Goal: Task Accomplishment & Management: Manage account settings

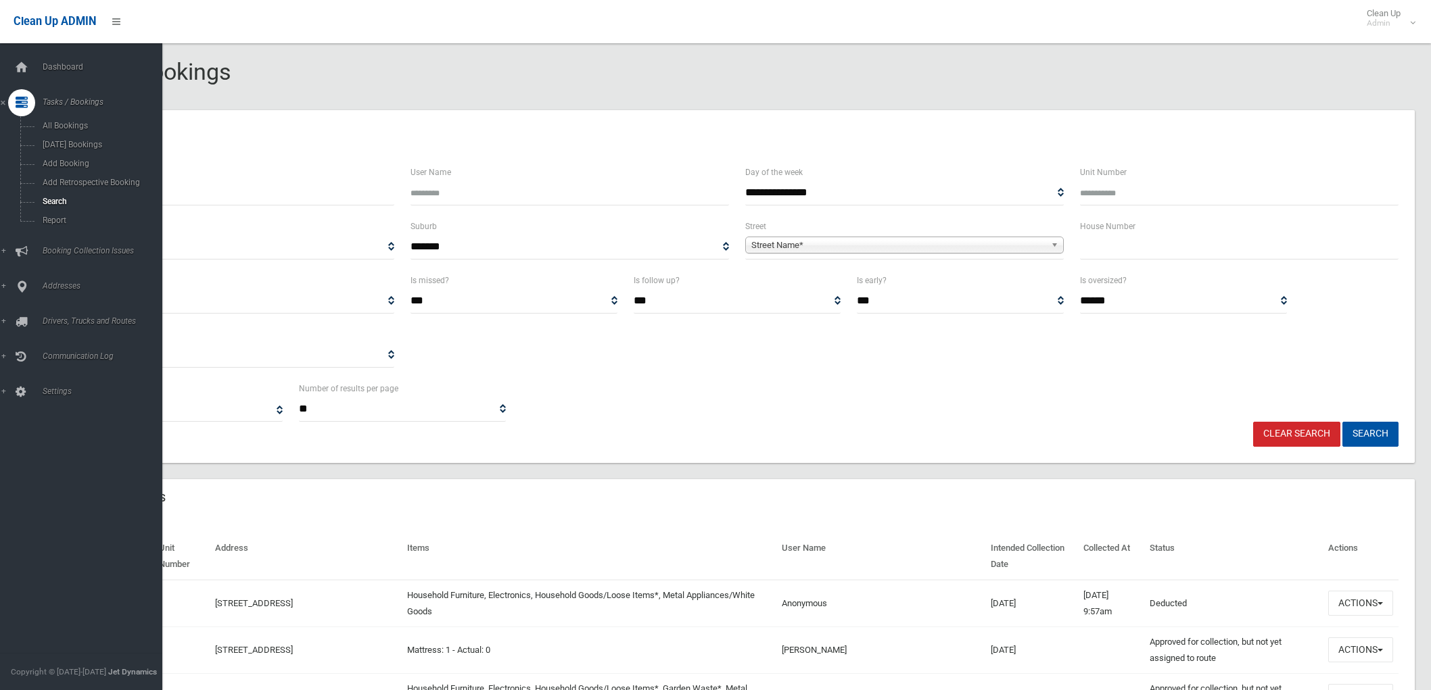
select select
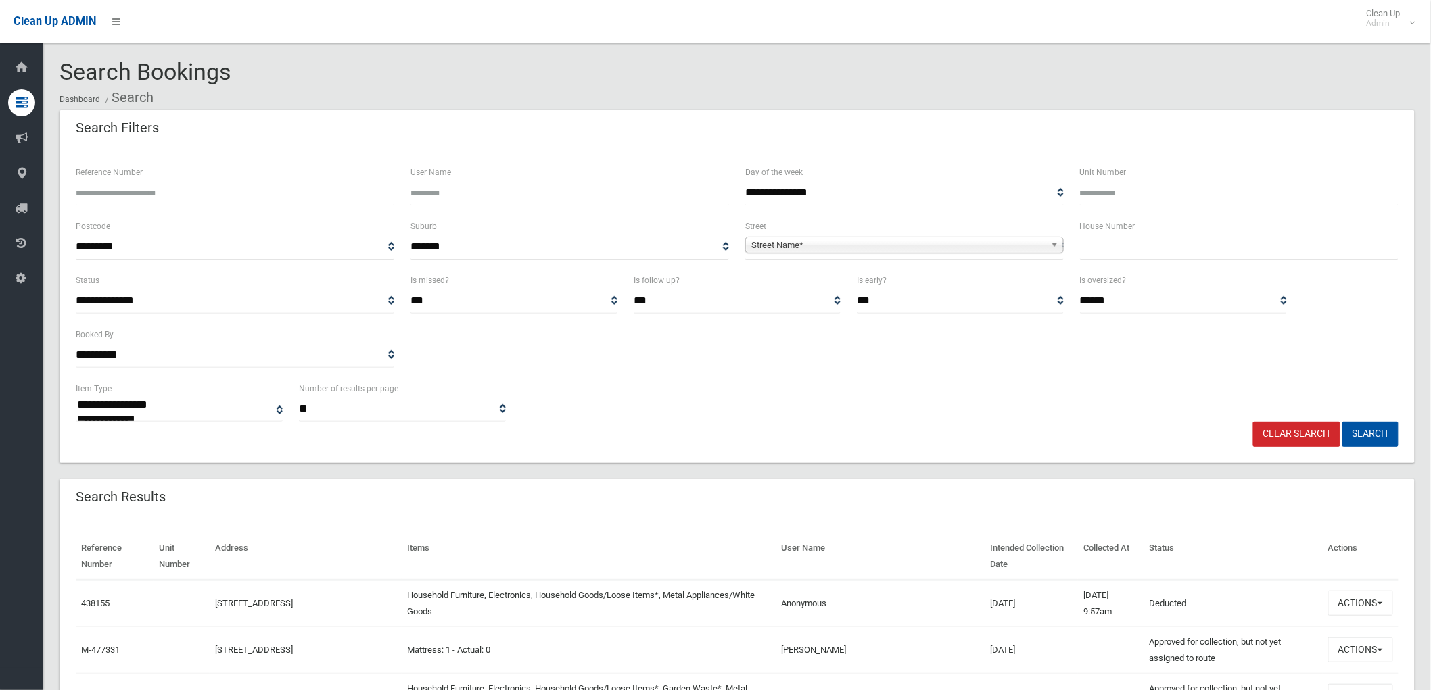
click at [1119, 241] on input "text" at bounding box center [1239, 247] width 319 height 25
type input "**"
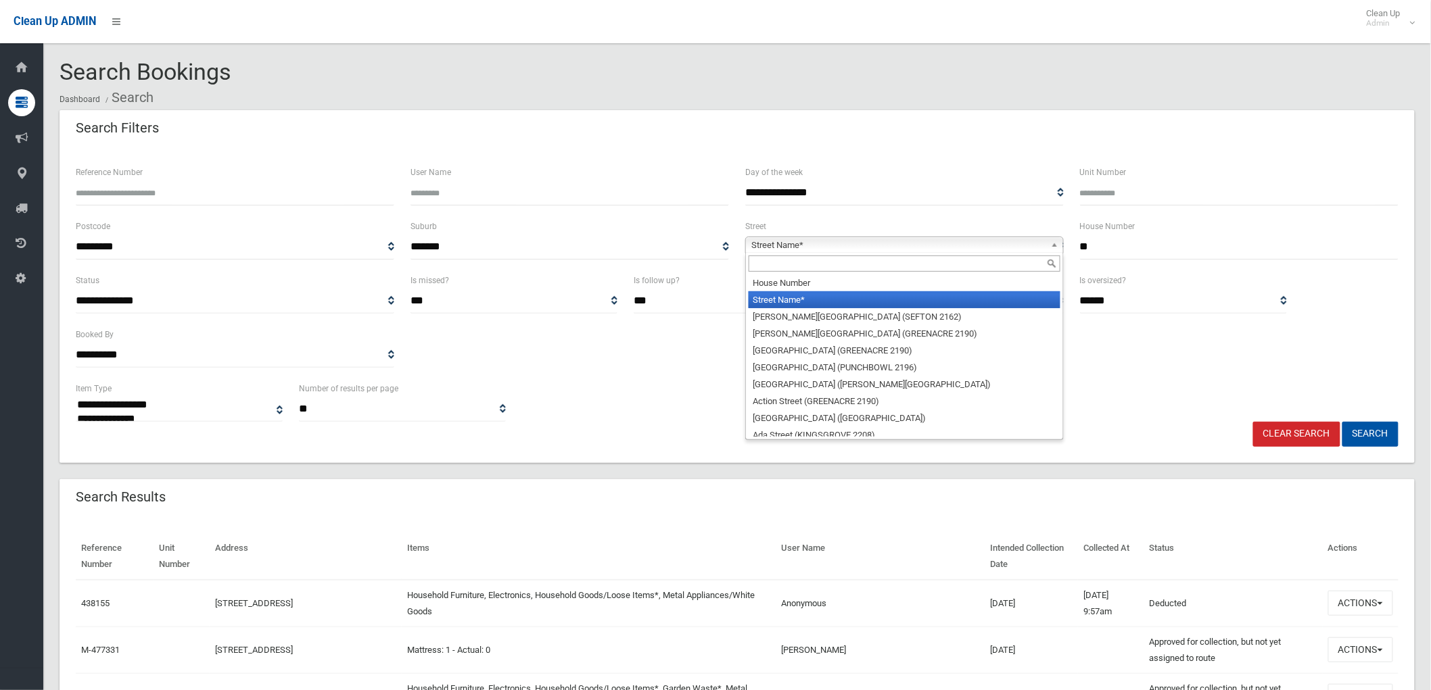
click at [1063, 241] on b at bounding box center [1057, 245] width 12 height 16
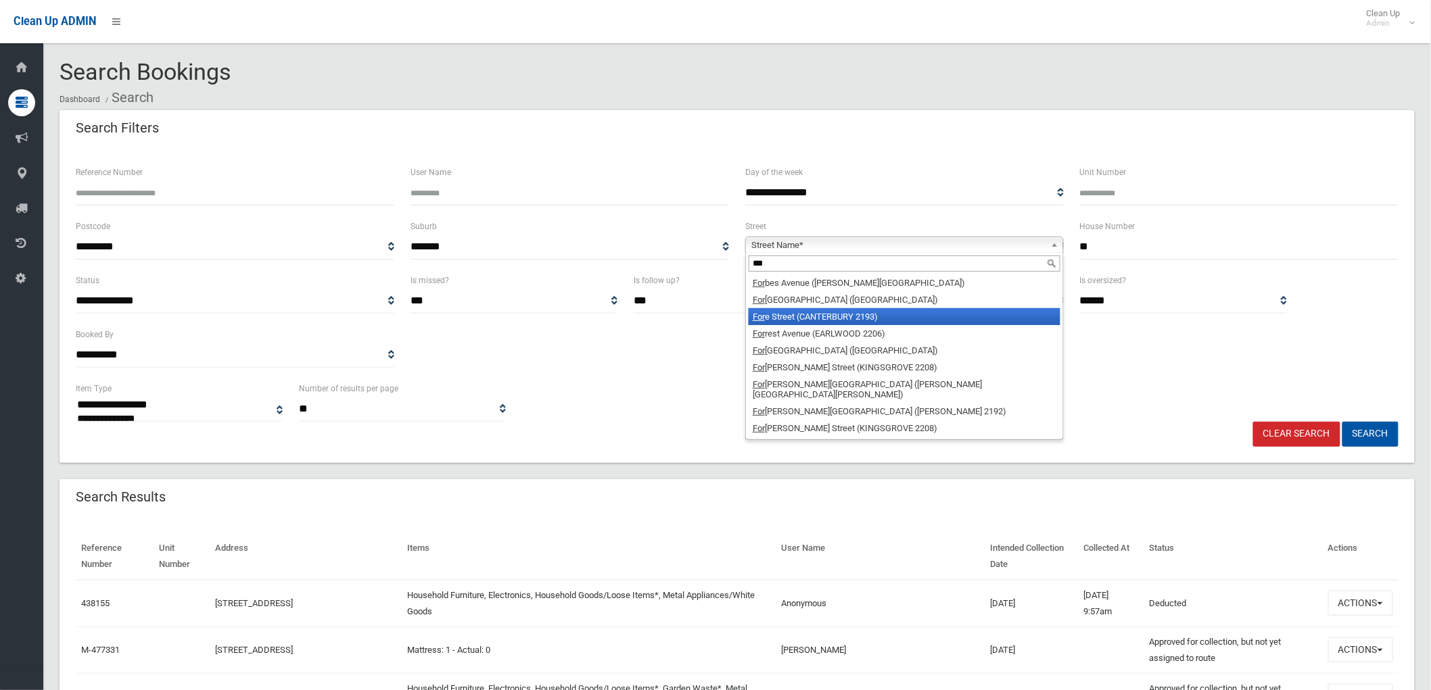
type input "***"
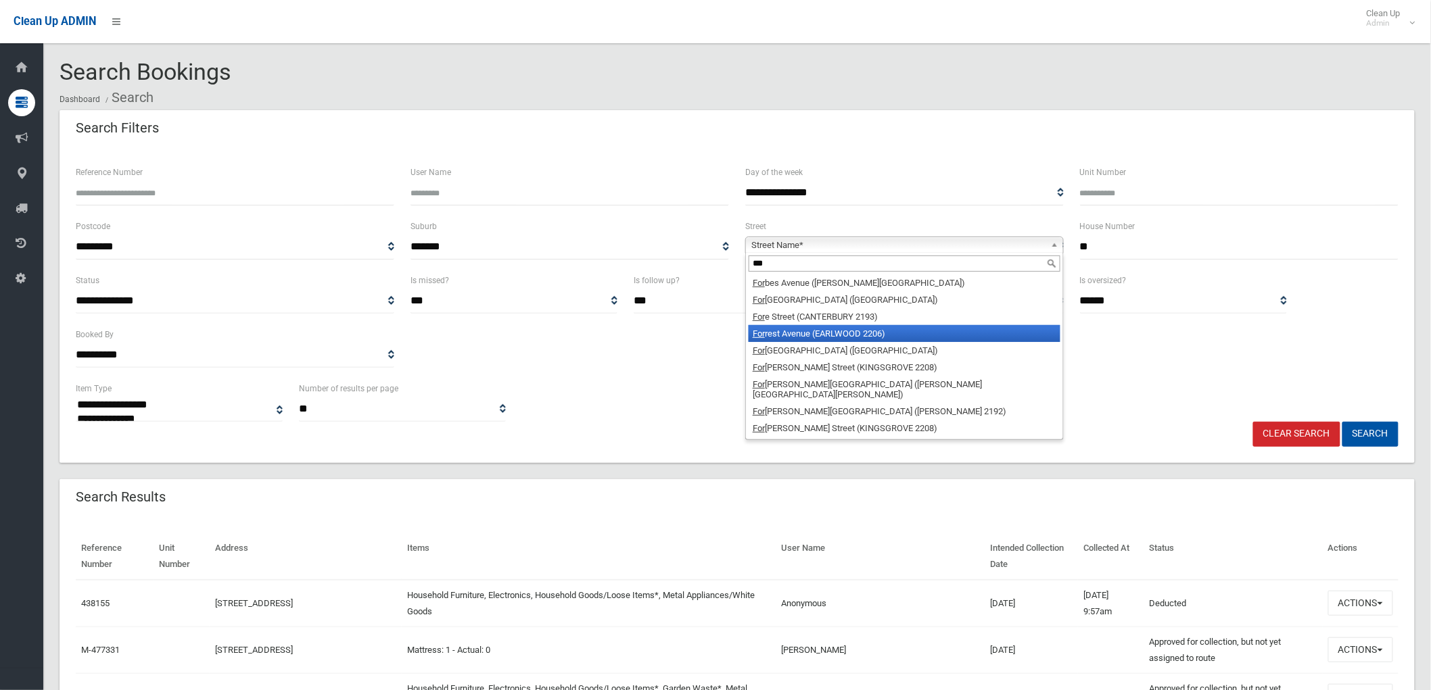
click at [889, 329] on li "For rest Avenue (EARLWOOD 2206)" at bounding box center [905, 333] width 312 height 17
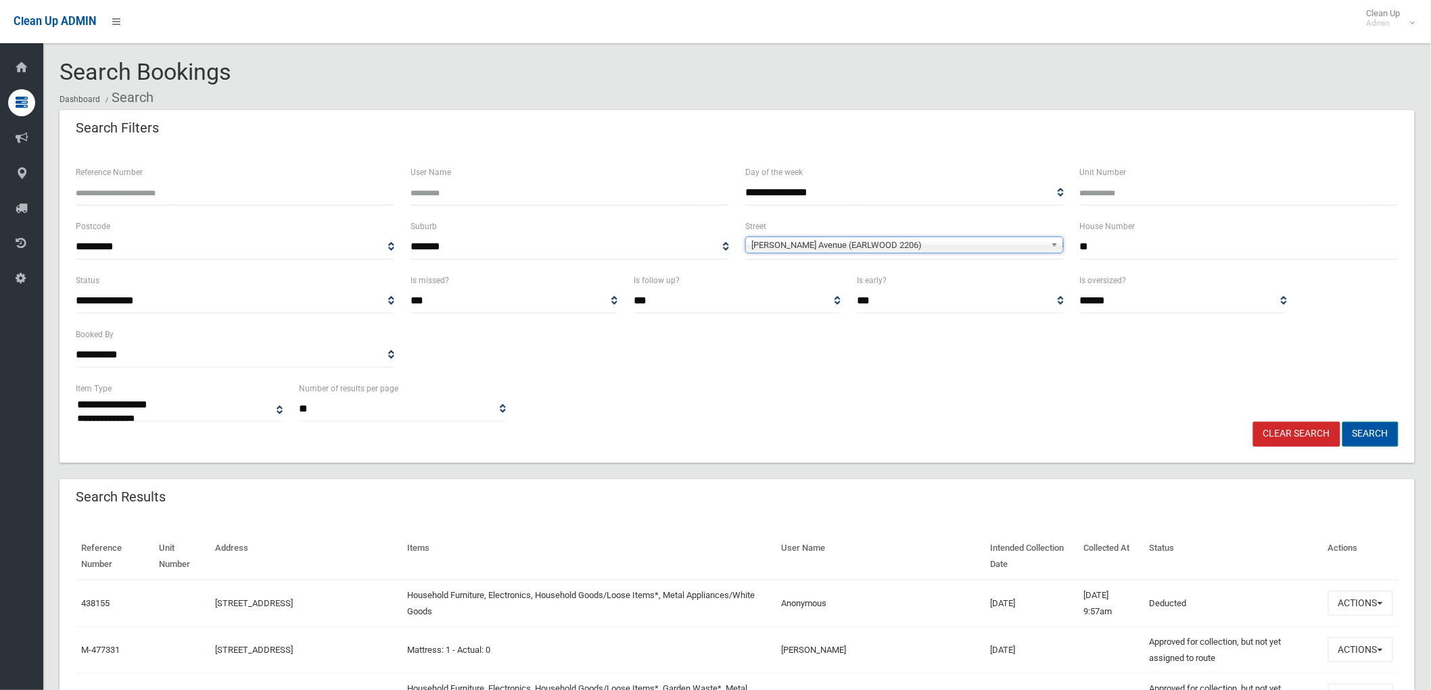
click at [1390, 431] on button "Search" at bounding box center [1370, 434] width 56 height 25
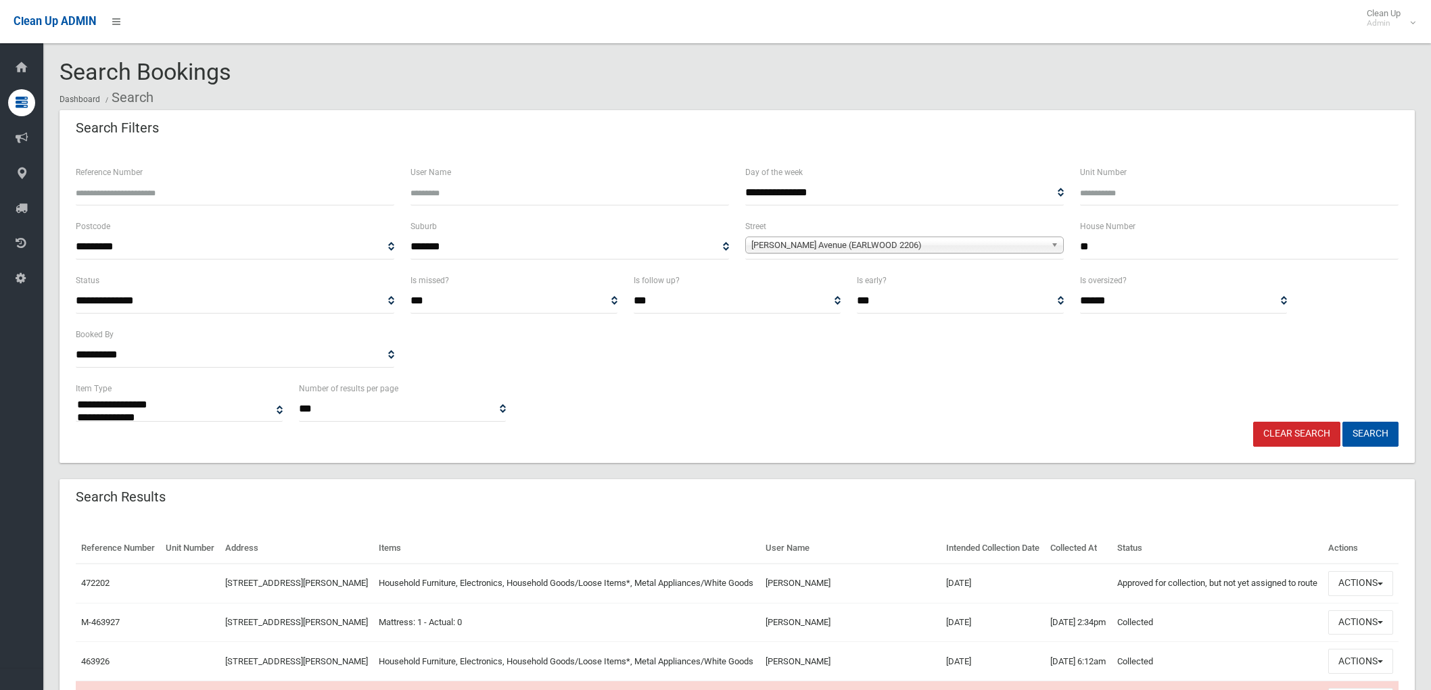
select select
click at [1346, 596] on button "Actions" at bounding box center [1360, 583] width 65 height 25
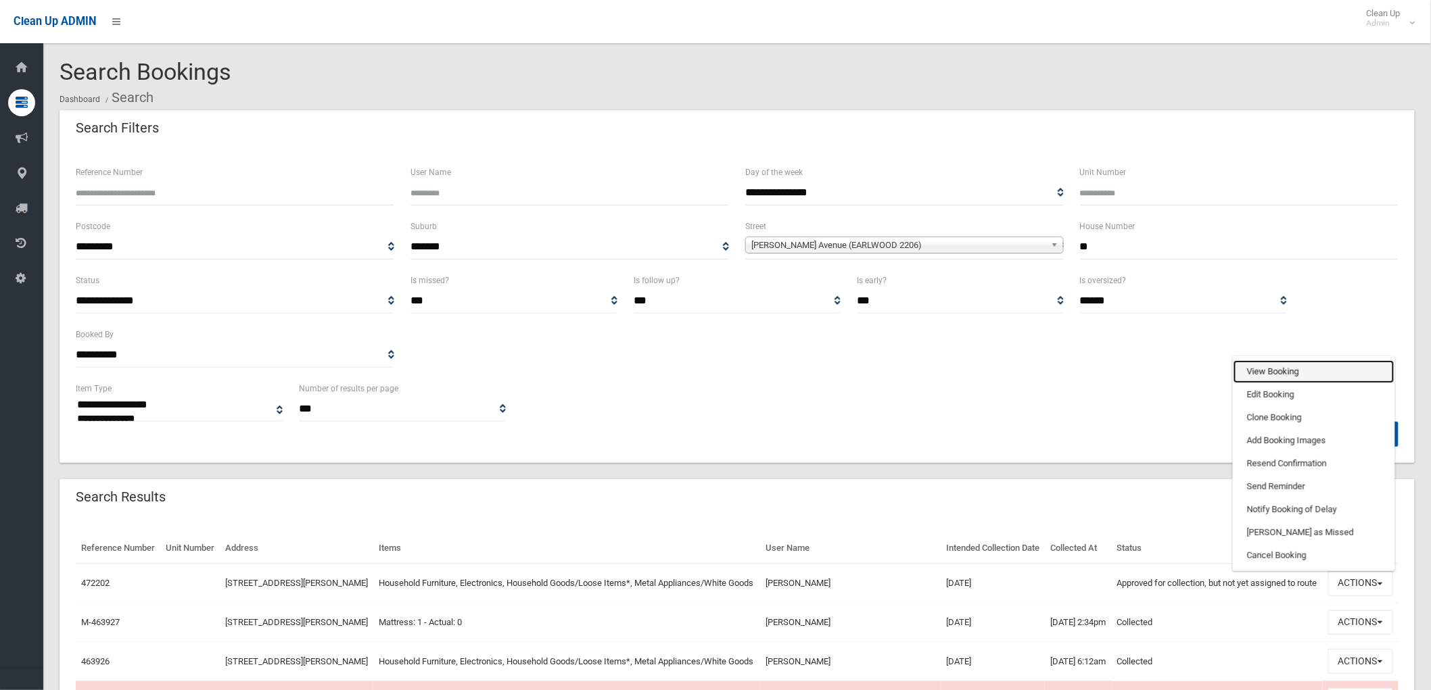
click at [1295, 383] on link "View Booking" at bounding box center [1314, 371] width 161 height 23
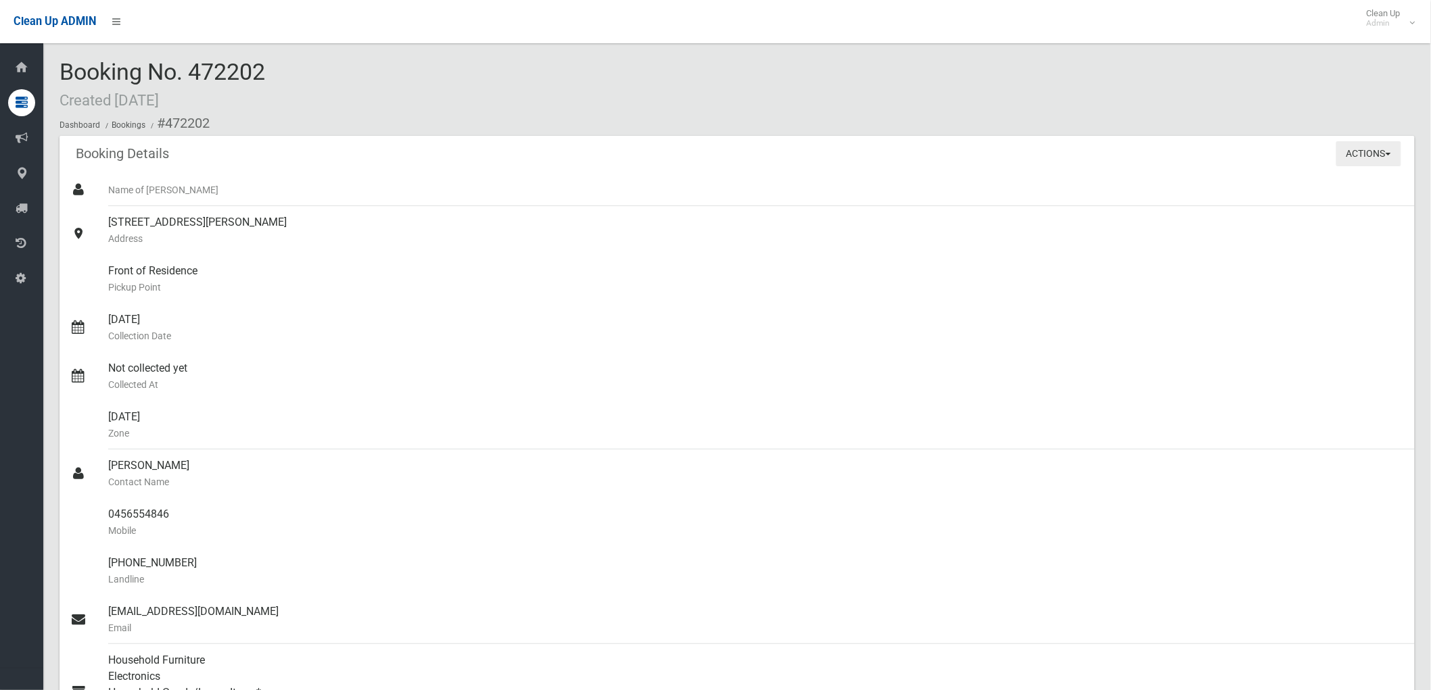
click at [1353, 152] on button "Actions" at bounding box center [1368, 153] width 65 height 25
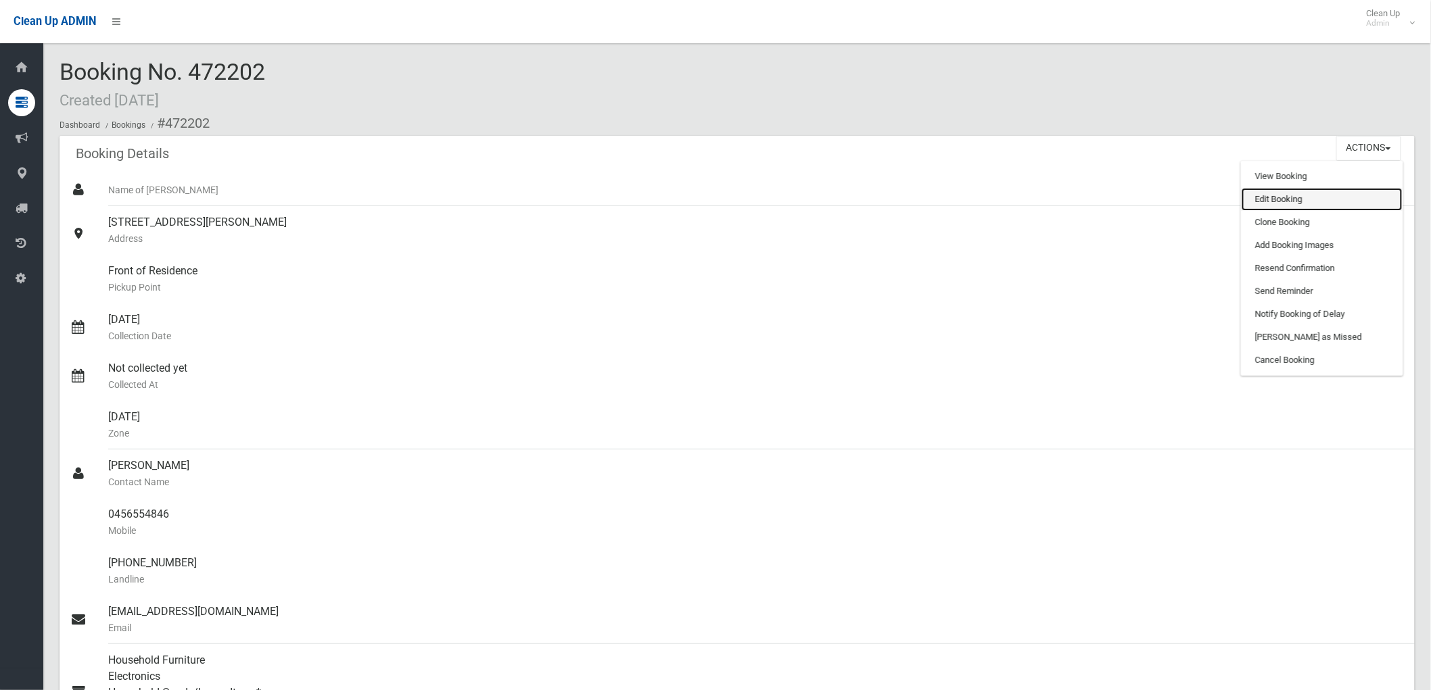
click at [1346, 204] on link "Edit Booking" at bounding box center [1322, 199] width 161 height 23
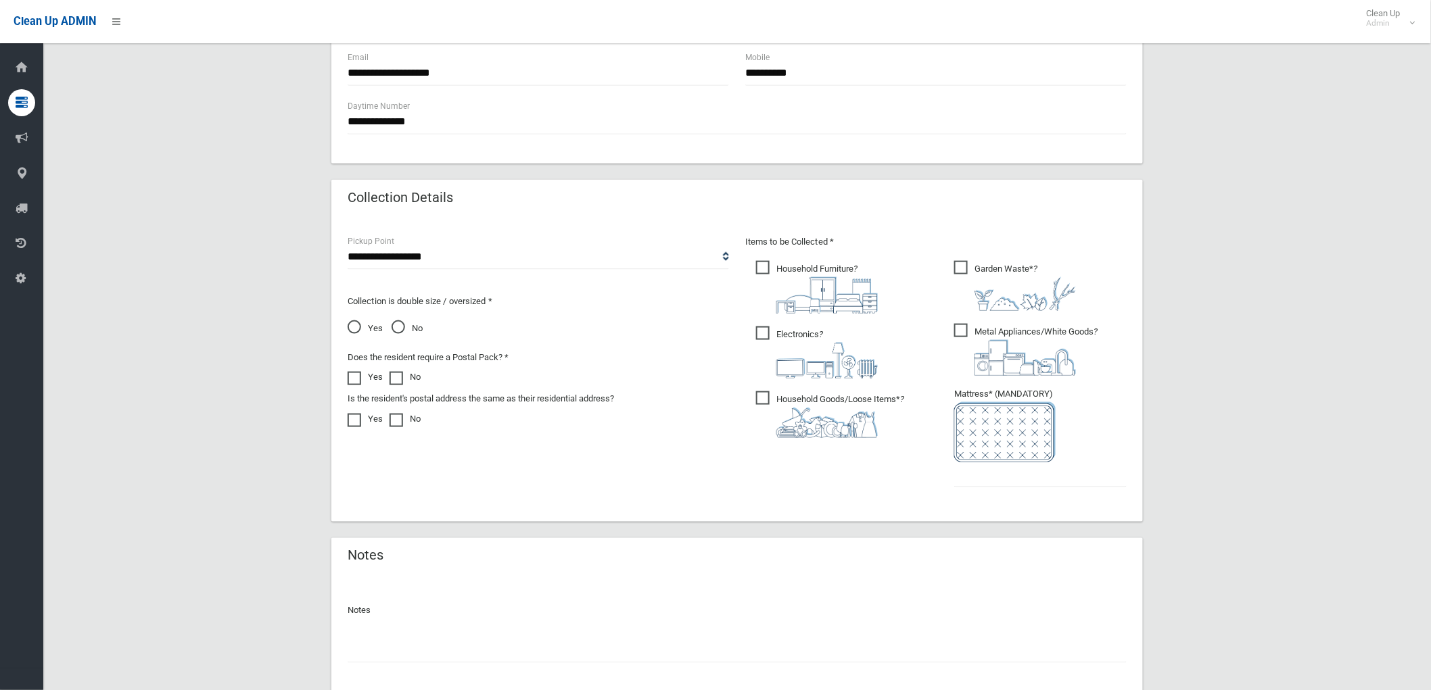
scroll to position [601, 0]
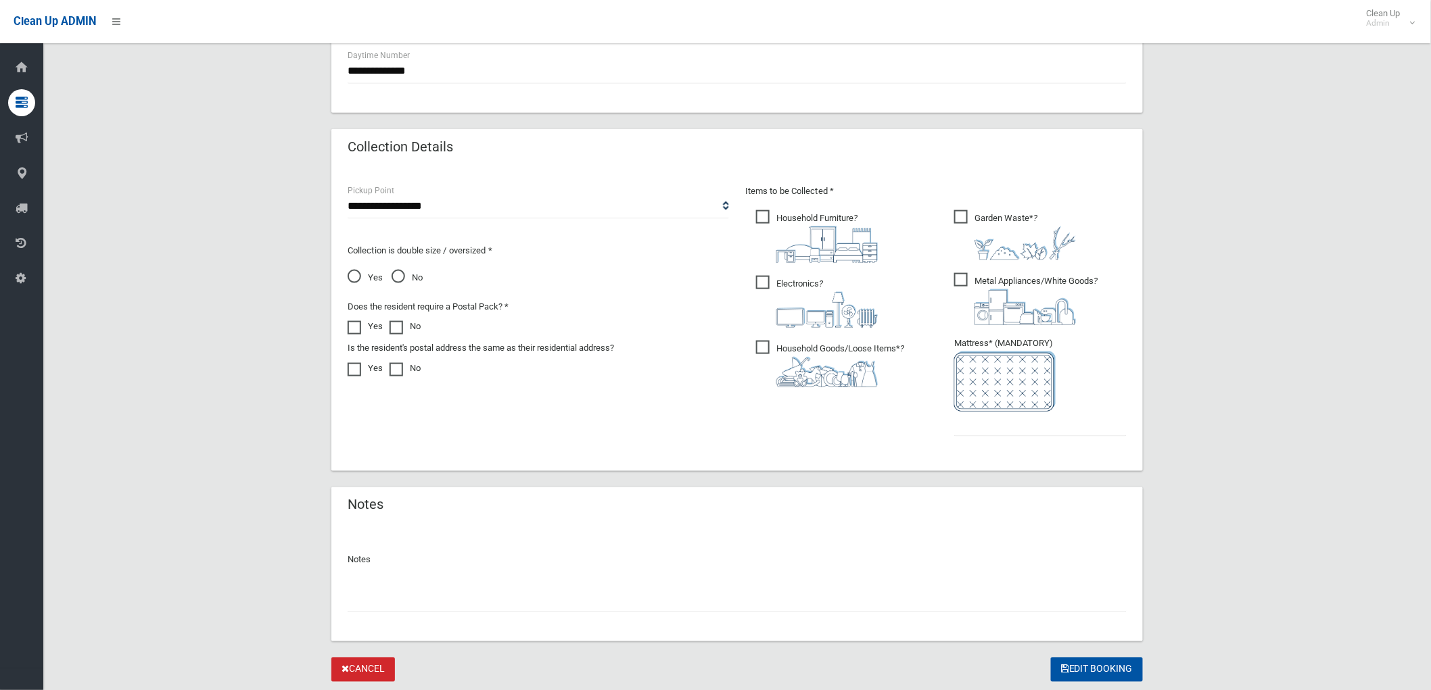
click at [1023, 436] on ul "Garden Waste* ?" at bounding box center [1034, 327] width 183 height 239
click at [1022, 427] on input "text" at bounding box center [1040, 424] width 172 height 25
type input "*"
click at [890, 588] on input "text" at bounding box center [737, 600] width 779 height 25
click at [1071, 665] on button "Edit Booking" at bounding box center [1097, 670] width 92 height 25
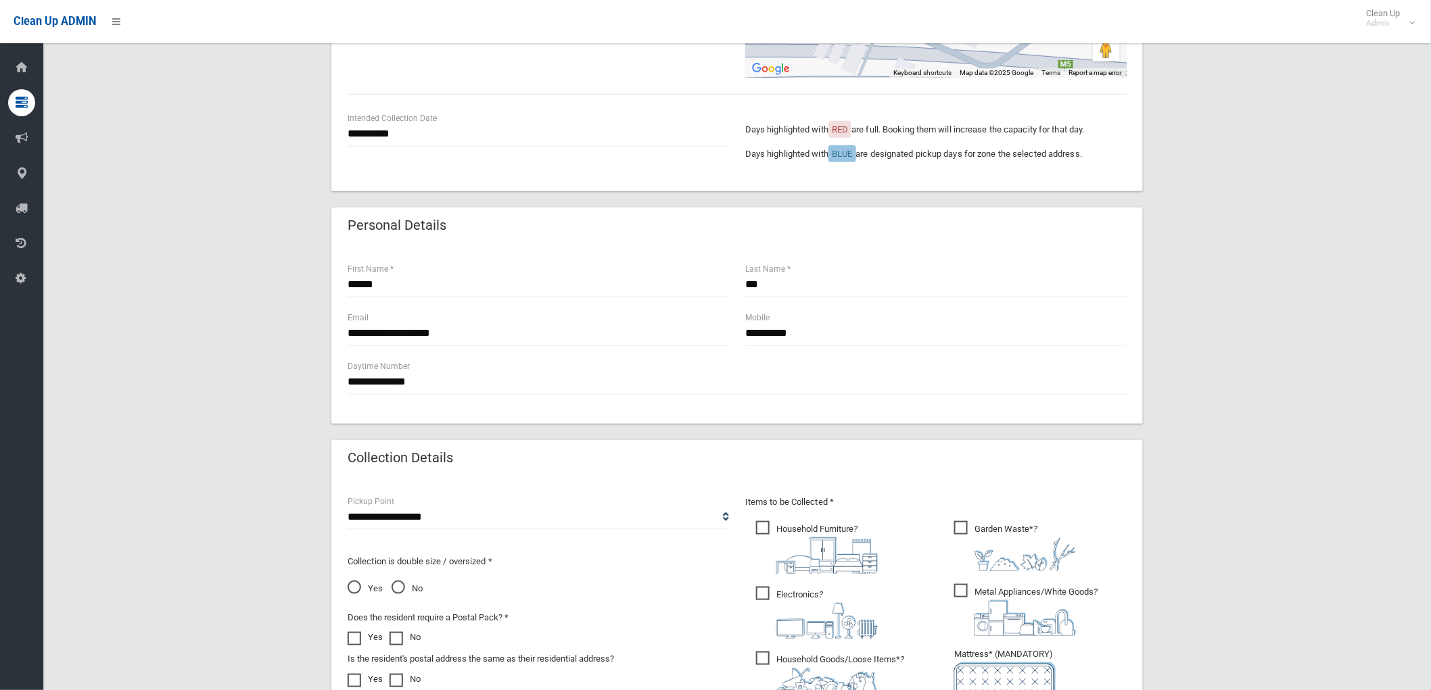
scroll to position [225, 0]
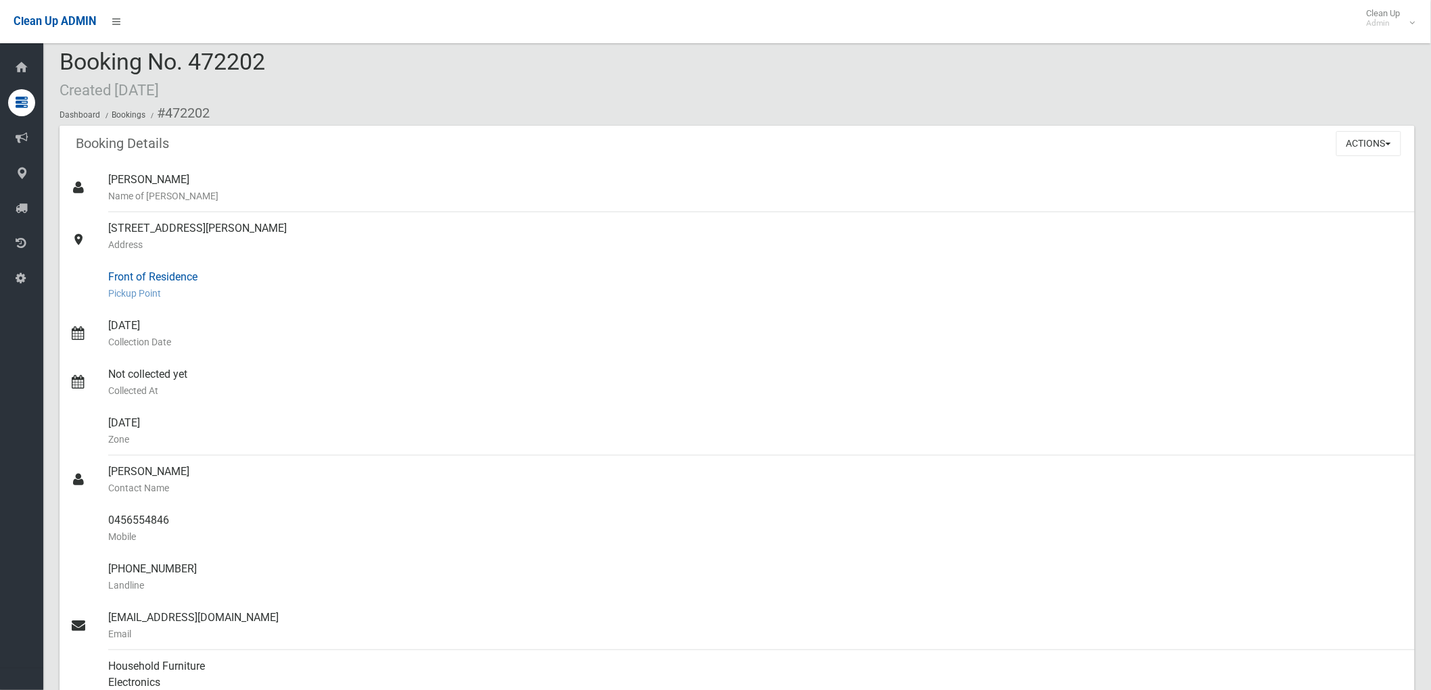
scroll to position [150, 0]
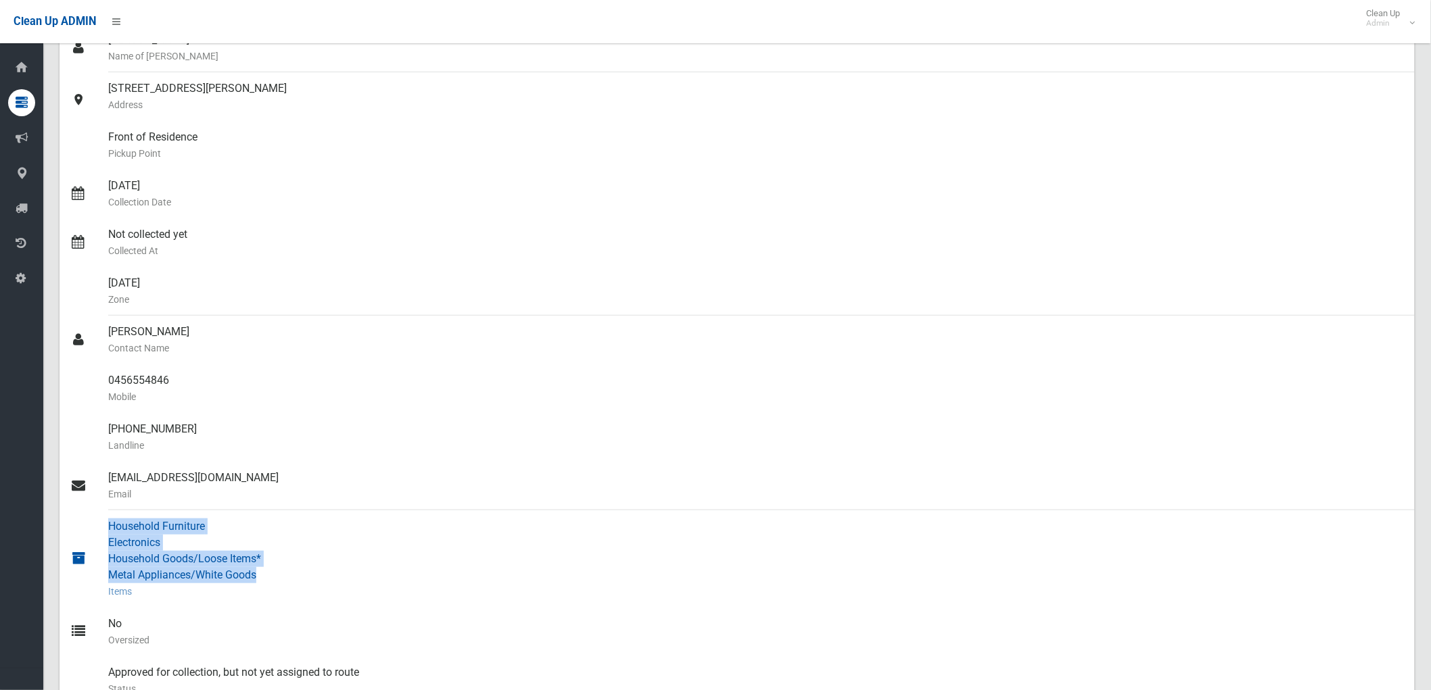
drag, startPoint x: 259, startPoint y: 573, endPoint x: 104, endPoint y: 578, distance: 155.0
click at [104, 578] on link "Household Furniture Electronics Household Goods/Loose Items* Metal Appliances/W…" at bounding box center [737, 559] width 1355 height 97
click at [279, 586] on small "Items" at bounding box center [756, 592] width 1296 height 16
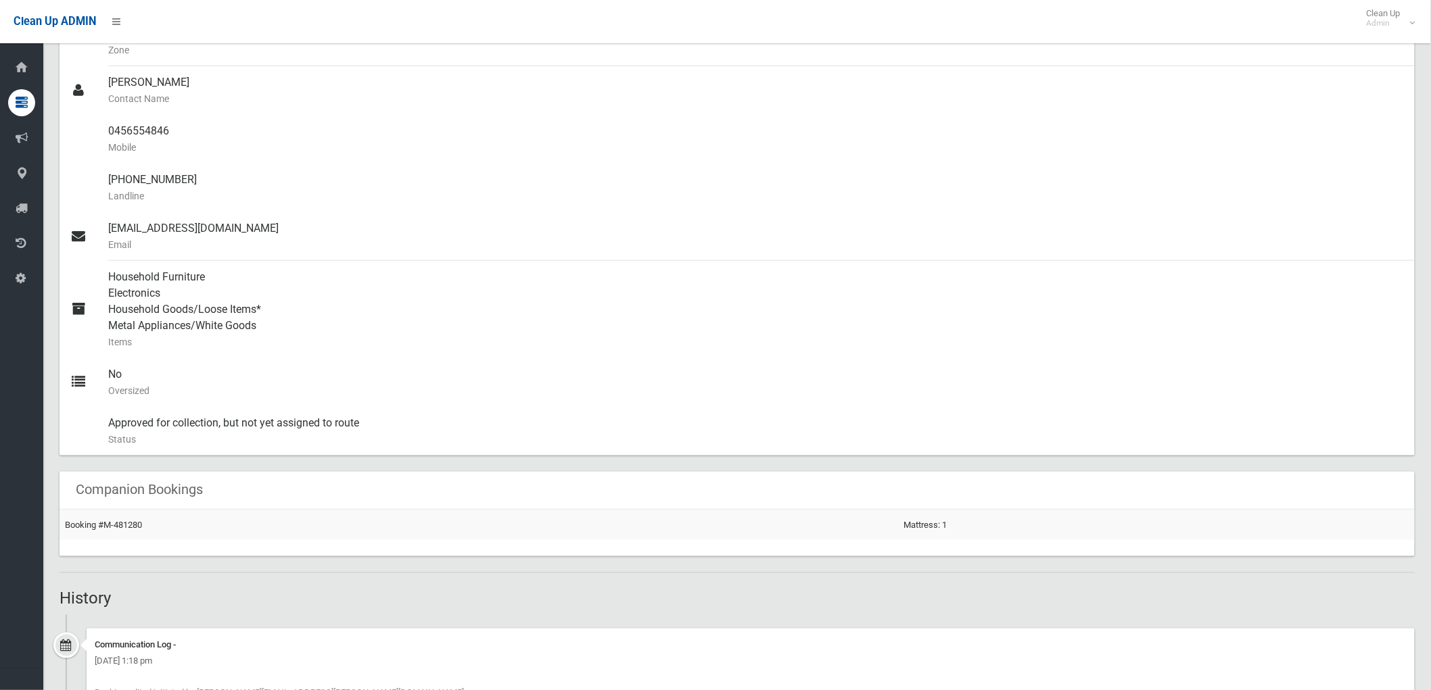
scroll to position [300, 0]
